Goal: Task Accomplishment & Management: Manage account settings

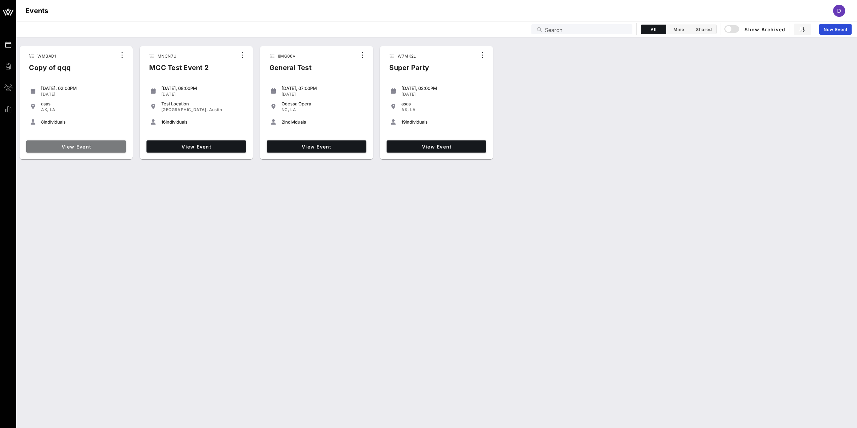
click at [93, 143] on link "View Event" at bounding box center [76, 146] width 100 height 12
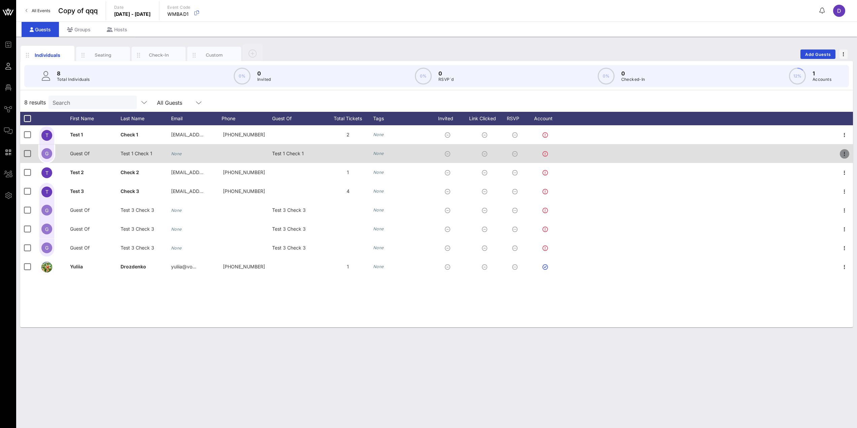
click at [843, 153] on icon "button" at bounding box center [845, 154] width 8 height 8
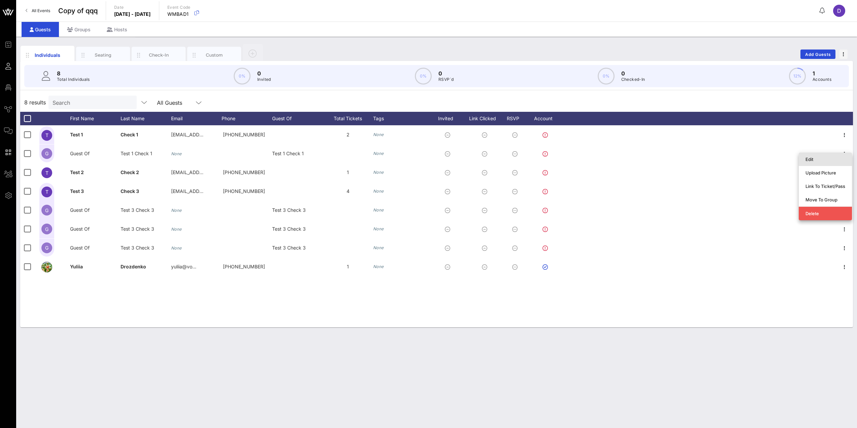
click at [828, 161] on div "Edit" at bounding box center [826, 159] width 40 height 5
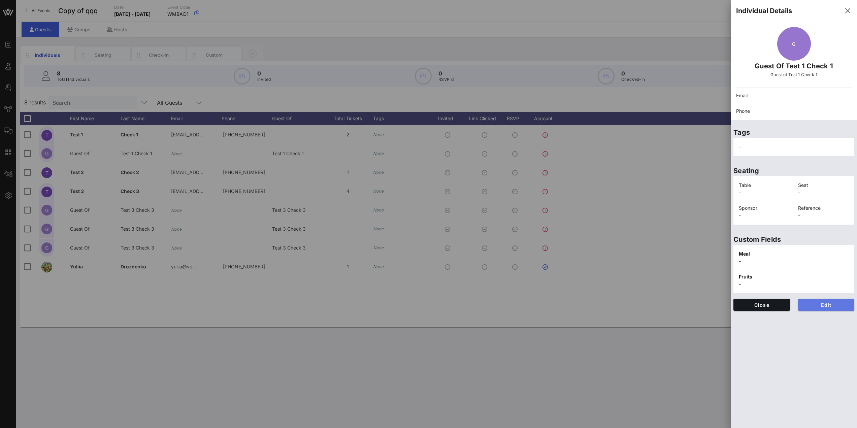
click at [818, 307] on span "Edit" at bounding box center [827, 305] width 46 height 6
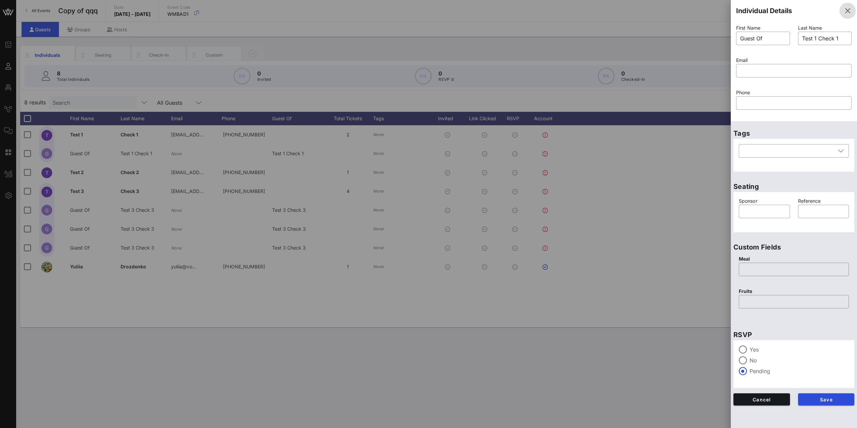
click at [847, 11] on icon "button" at bounding box center [848, 11] width 8 height 8
